Goal: Information Seeking & Learning: Learn about a topic

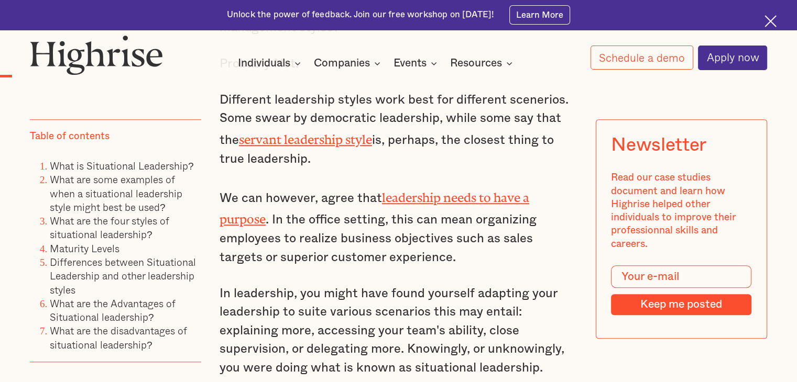
scroll to position [943, 0]
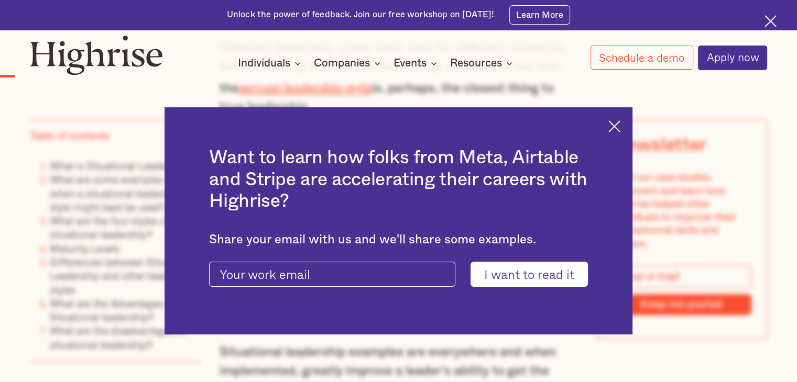
click at [61, 251] on div "Want to learn how folks from Meta, Airtable and Stripe are accelerating their c…" at bounding box center [398, 221] width 797 height 382
click at [627, 126] on div "Want to learn how folks from Meta, Airtable and Stripe are accelerating their c…" at bounding box center [398, 220] width 468 height 227
click at [620, 124] on img at bounding box center [614, 126] width 12 height 12
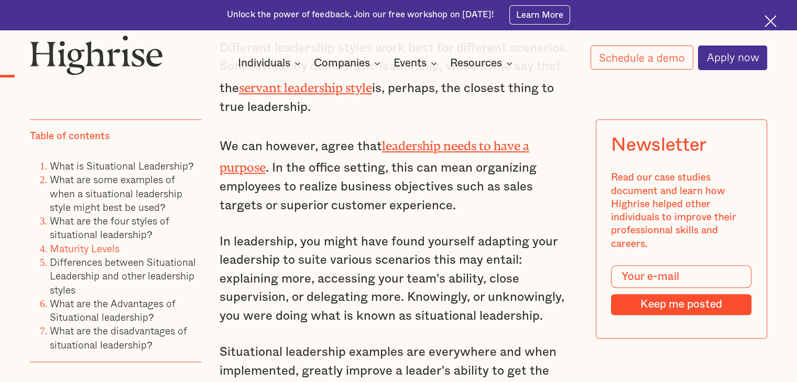
click at [80, 250] on link "Maturity Levels" at bounding box center [85, 248] width 70 height 15
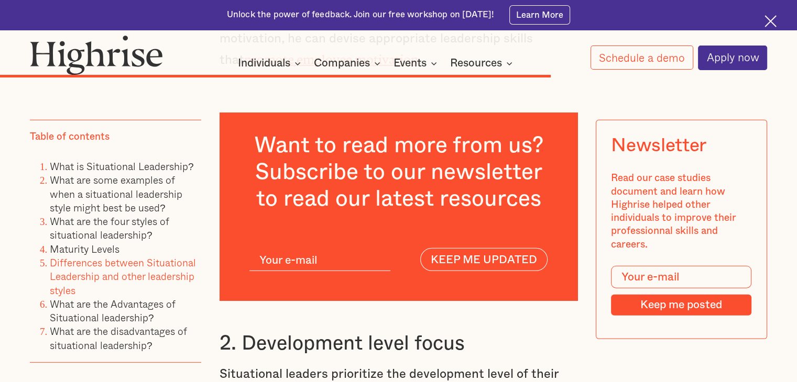
scroll to position [6937, 0]
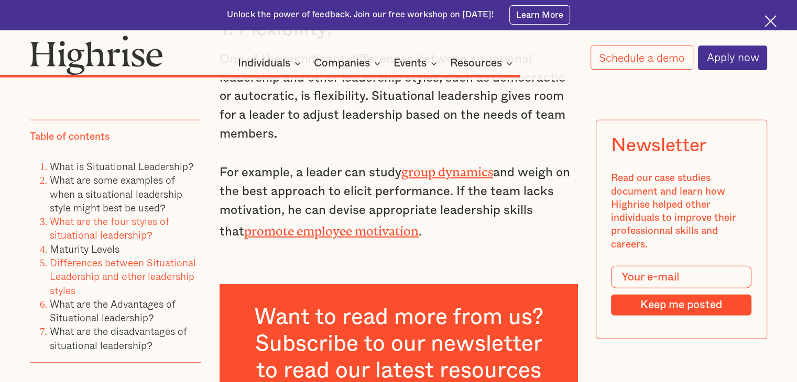
click at [80, 238] on link "What are the four styles of situational leadership?" at bounding box center [109, 227] width 119 height 29
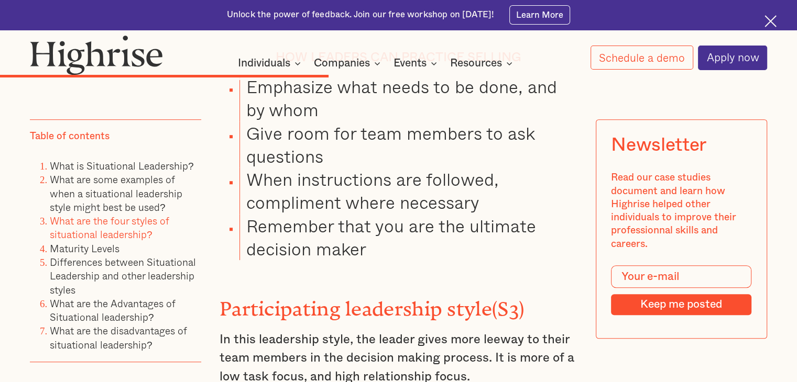
scroll to position [4555, 0]
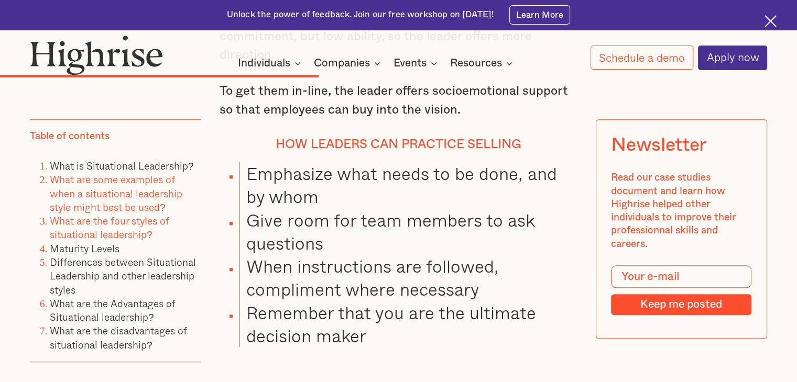
click at [86, 198] on link "What are some examples of when a situational leadership style might best be use…" at bounding box center [116, 193] width 132 height 43
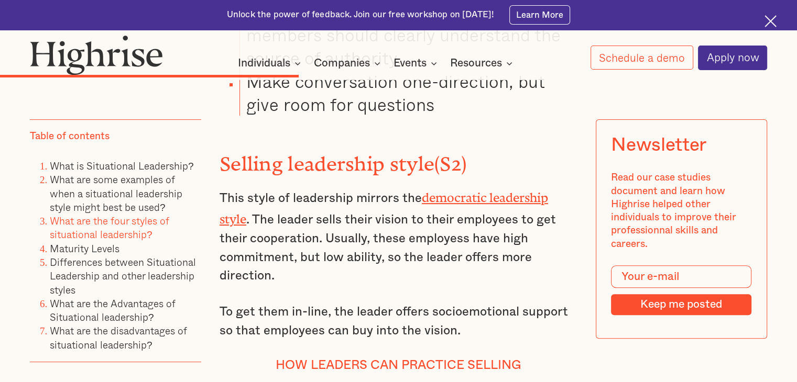
scroll to position [4319, 0]
